Goal: Check status: Check status

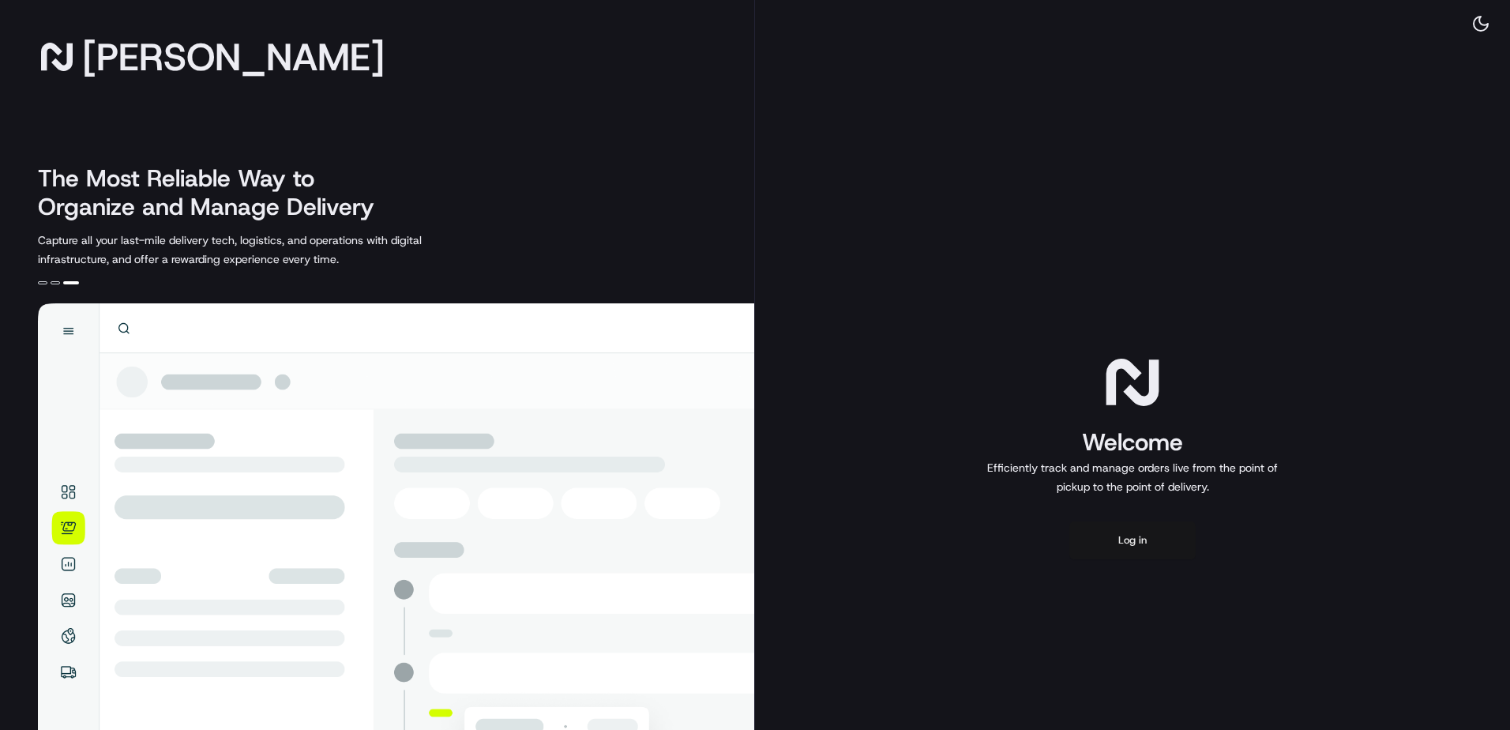
click at [1130, 531] on button "Log in" at bounding box center [1132, 540] width 126 height 38
